Goal: Check status: Check status

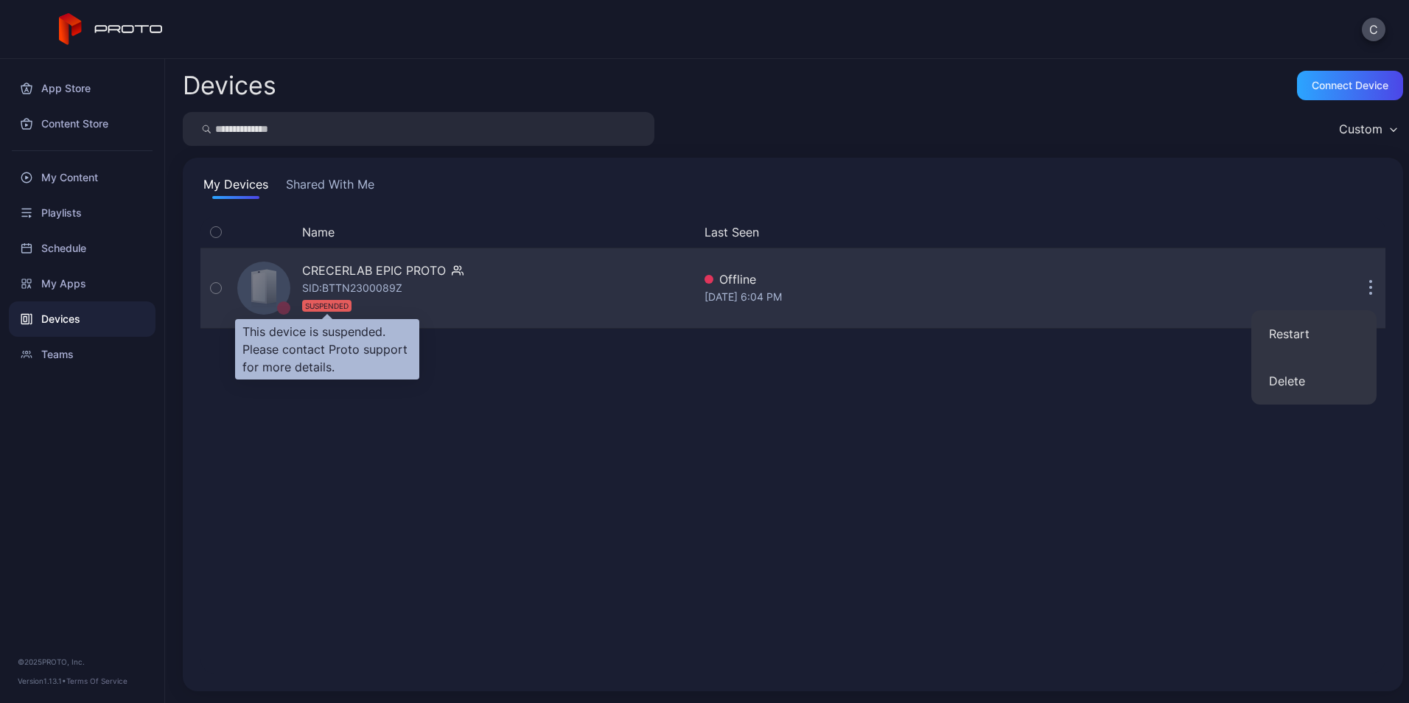
click at [321, 307] on div "SUSPENDED" at bounding box center [326, 306] width 49 height 12
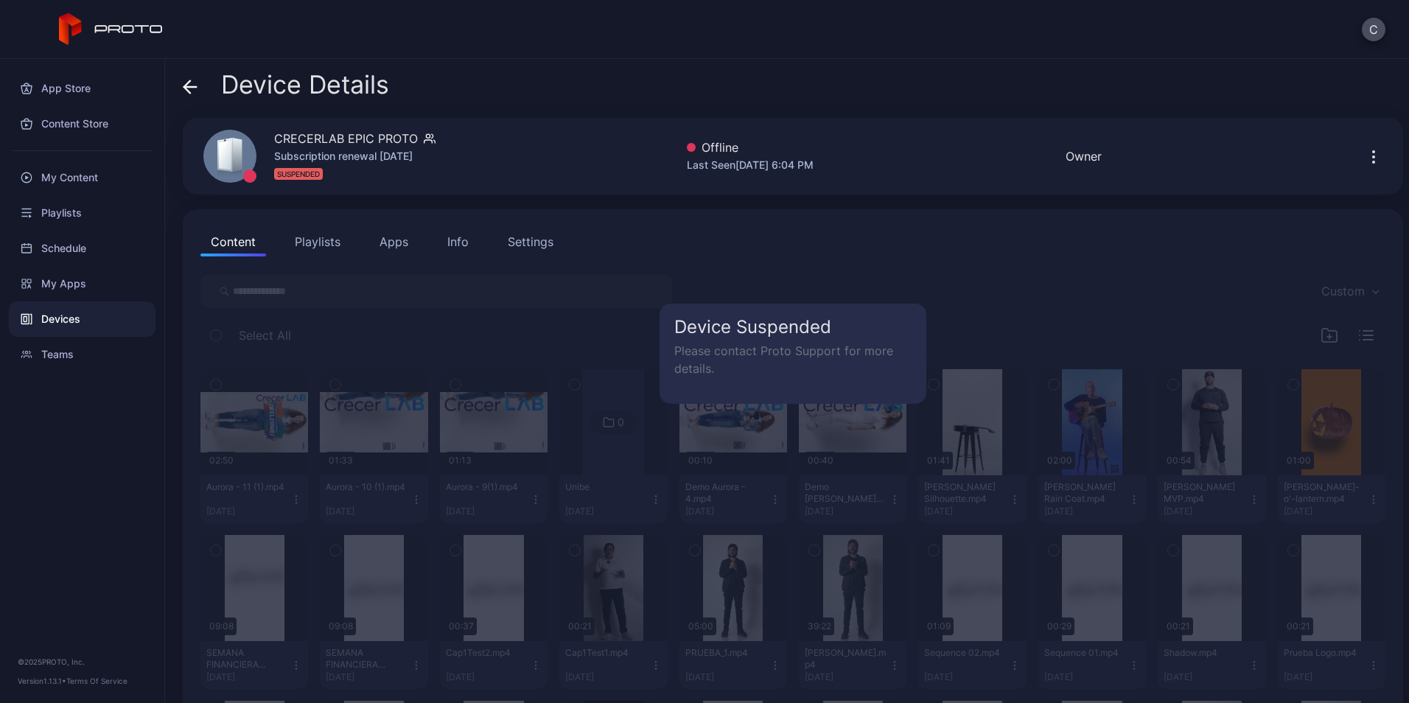
click at [725, 331] on h5 "Device Suspended" at bounding box center [792, 327] width 237 height 18
click at [892, 355] on p "Please contact Proto Support for more details." at bounding box center [792, 359] width 237 height 35
click at [324, 241] on button "Playlists" at bounding box center [318, 241] width 66 height 29
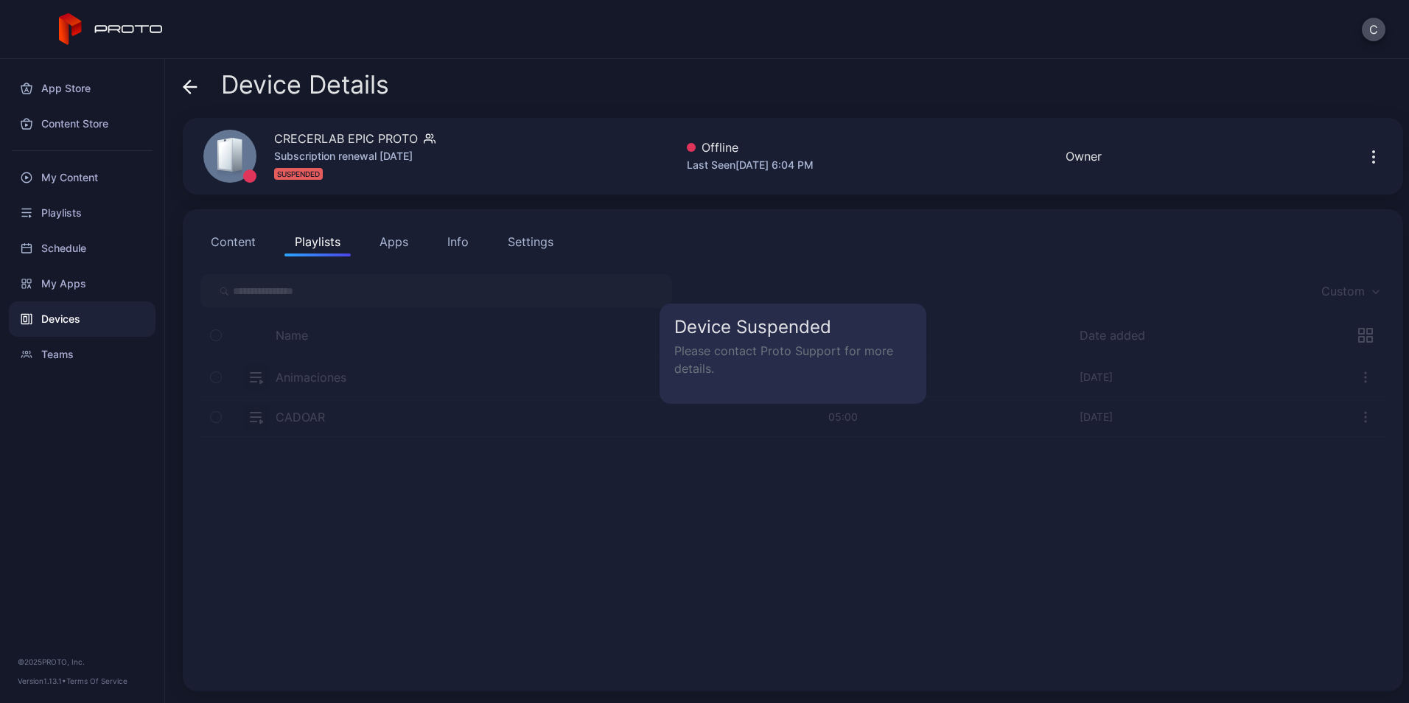
click at [398, 244] on button "Apps" at bounding box center [393, 241] width 49 height 29
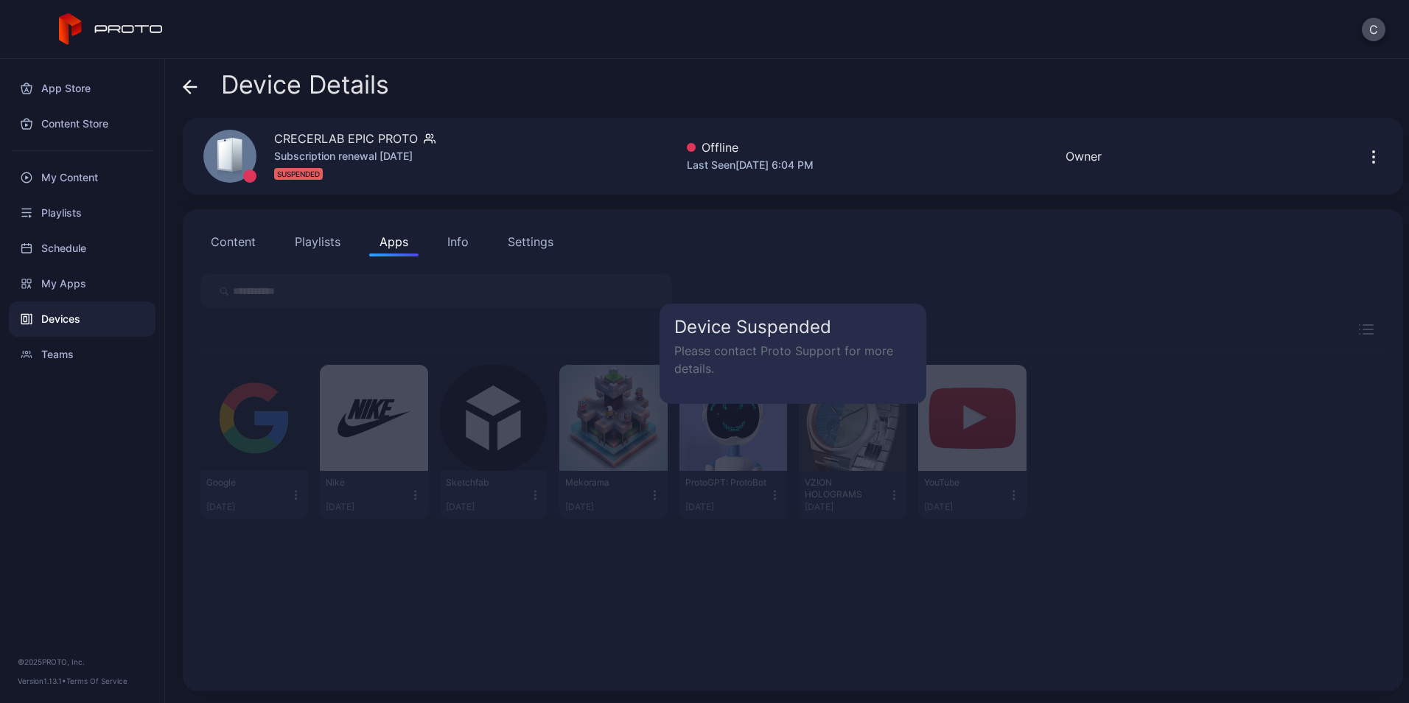
click at [457, 244] on div "Info" at bounding box center [457, 242] width 21 height 18
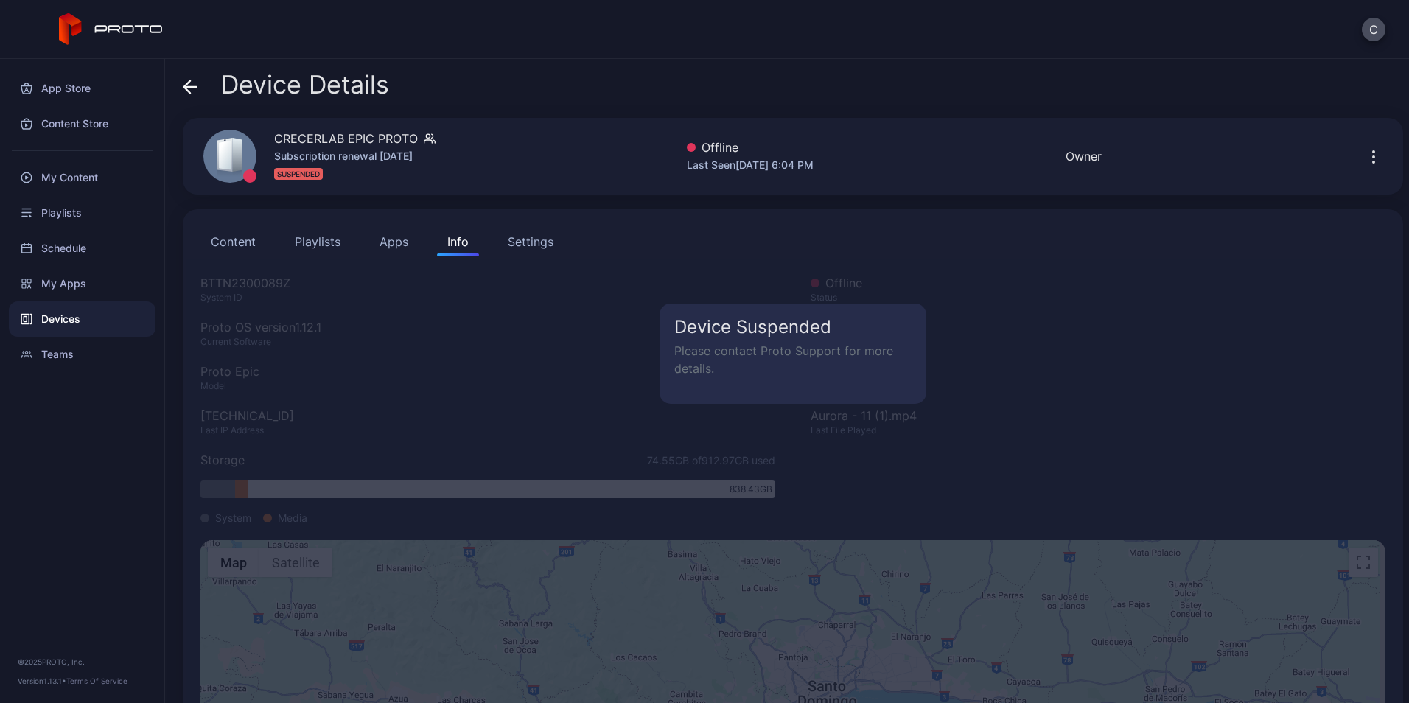
click at [528, 240] on div "Settings" at bounding box center [531, 242] width 46 height 18
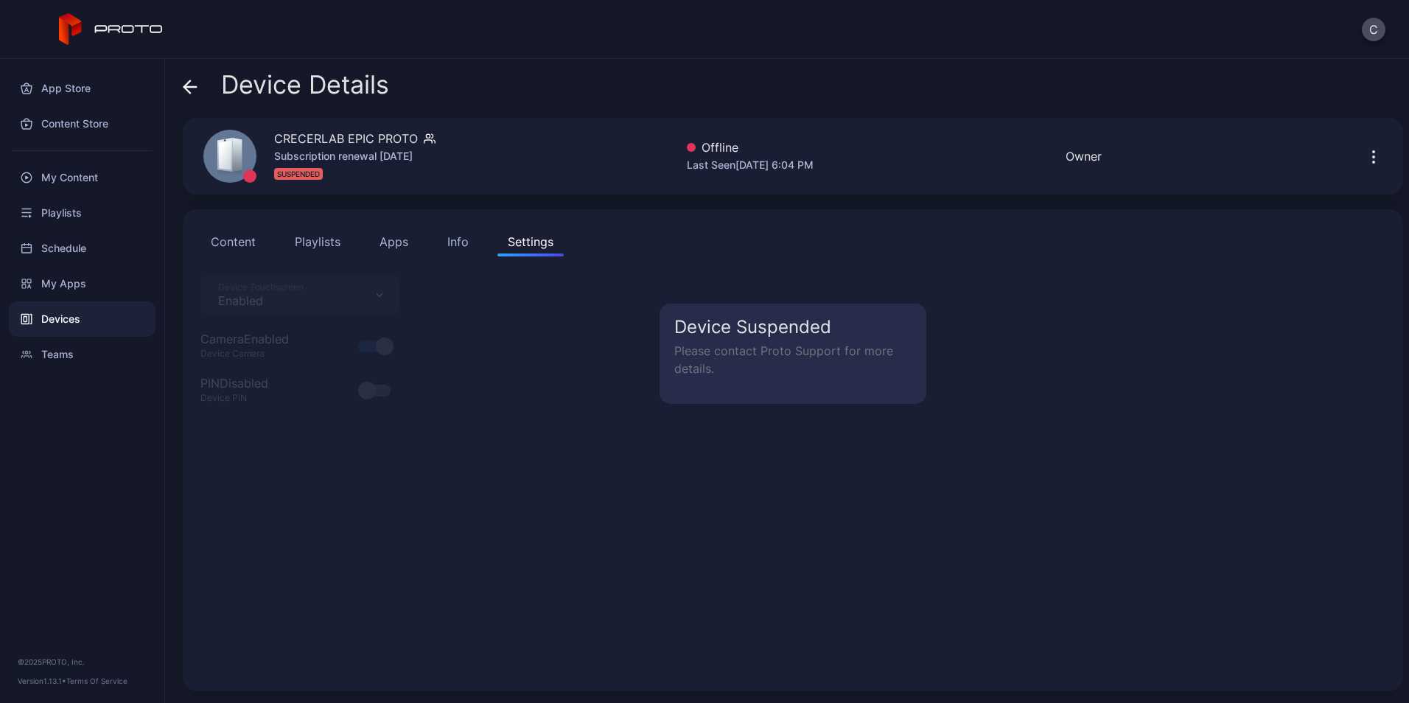
click at [467, 239] on div "Info" at bounding box center [457, 242] width 21 height 18
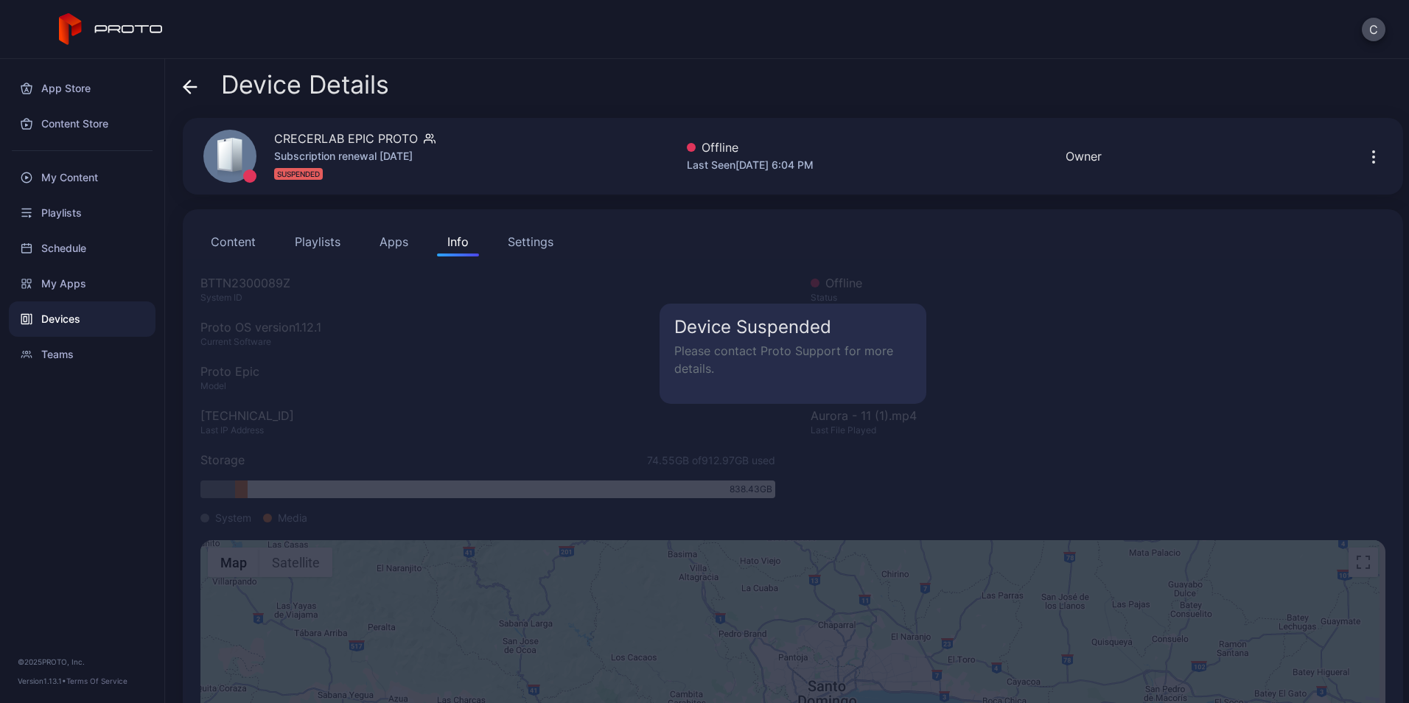
click at [398, 240] on button "Apps" at bounding box center [393, 241] width 49 height 29
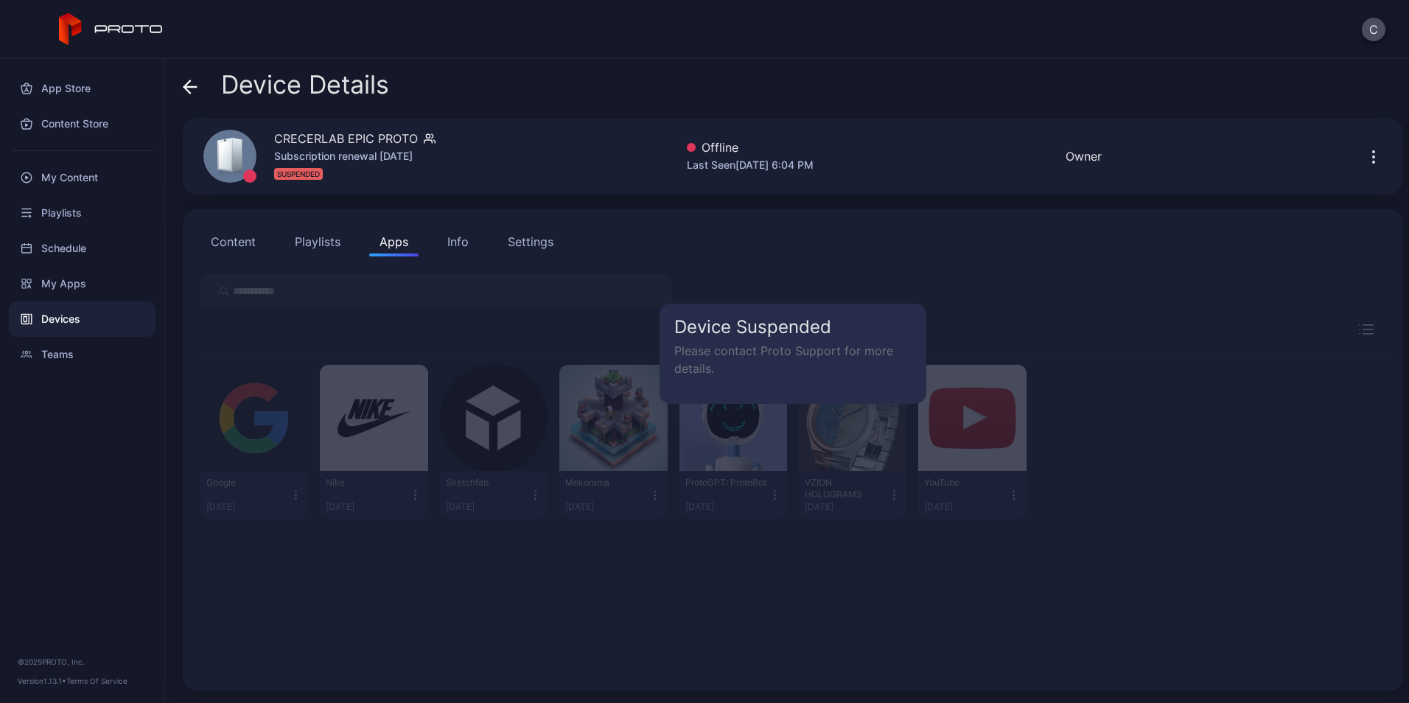
click at [324, 242] on button "Playlists" at bounding box center [318, 241] width 66 height 29
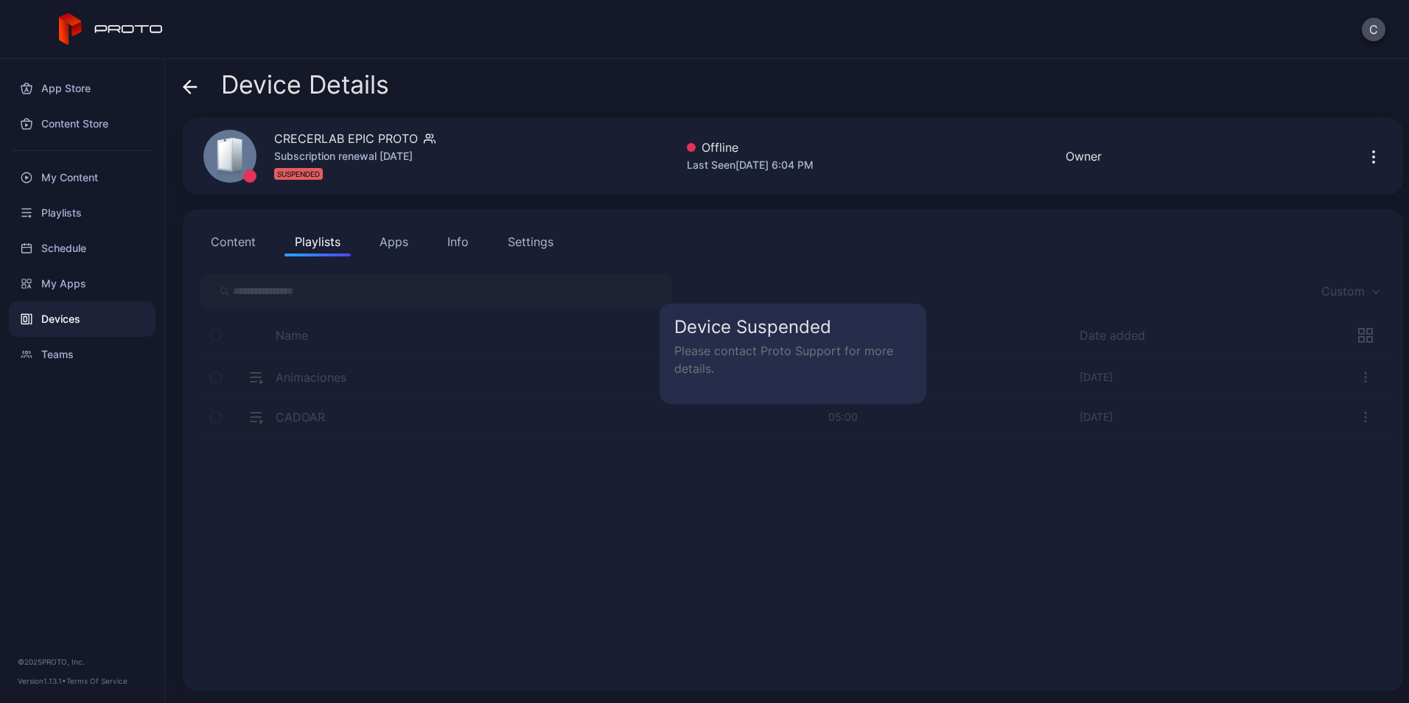
click at [239, 239] on button "Content" at bounding box center [233, 241] width 66 height 29
